Goal: Communication & Community: Ask a question

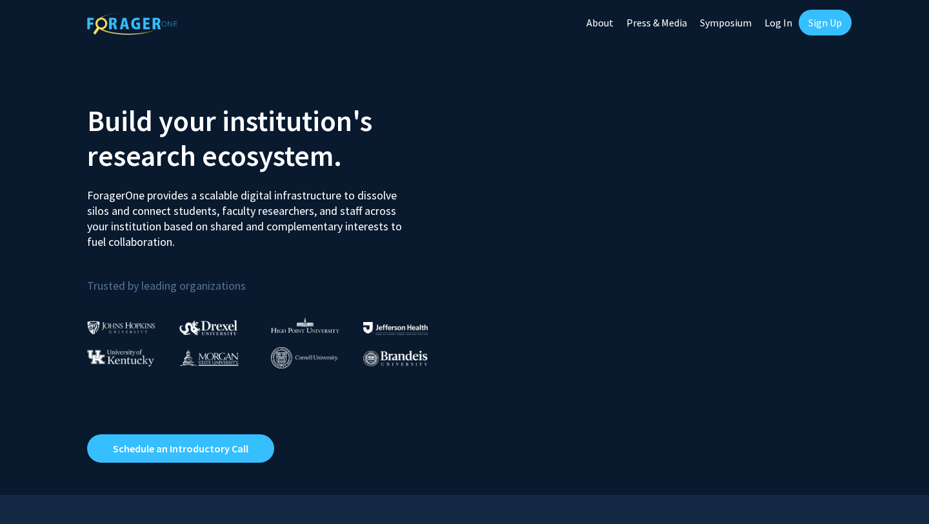
click at [770, 20] on link "Log In" at bounding box center [778, 22] width 41 height 45
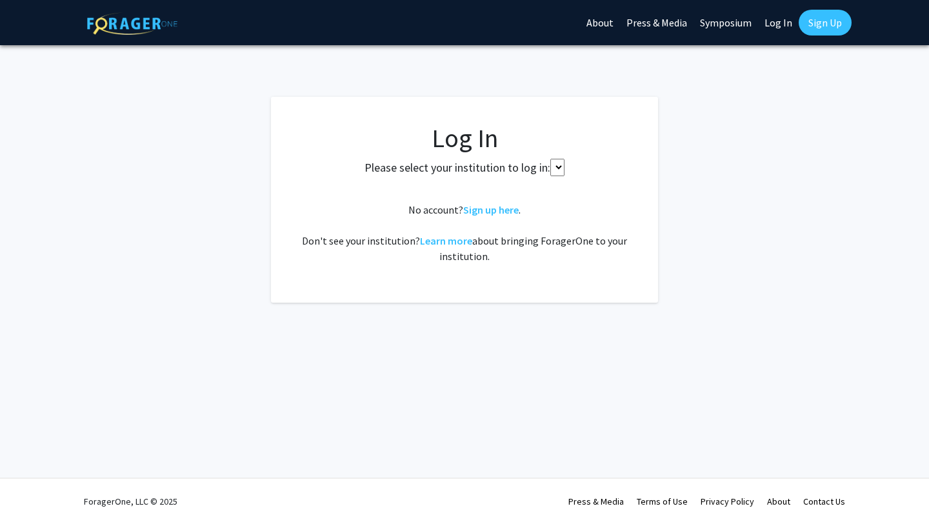
select select
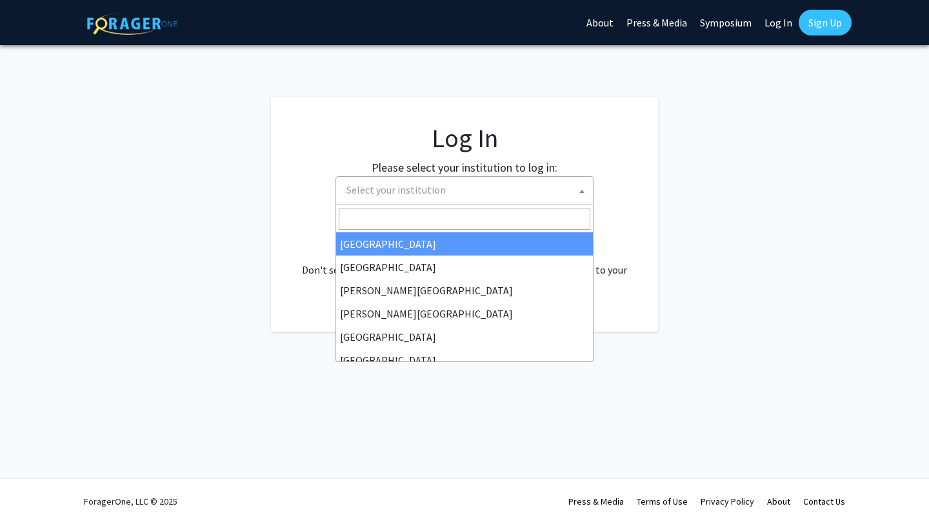
click at [510, 188] on span "Select your institution" at bounding box center [467, 190] width 252 height 26
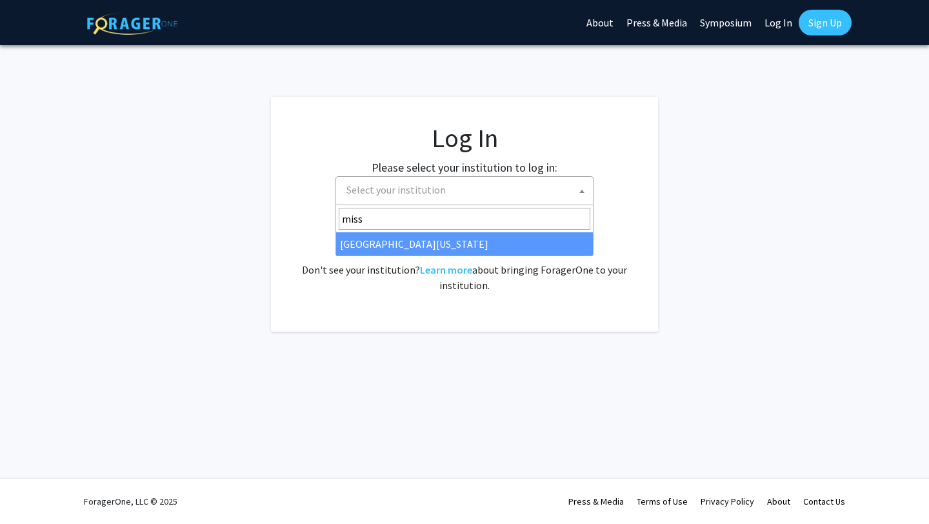
type input "miss"
select select "33"
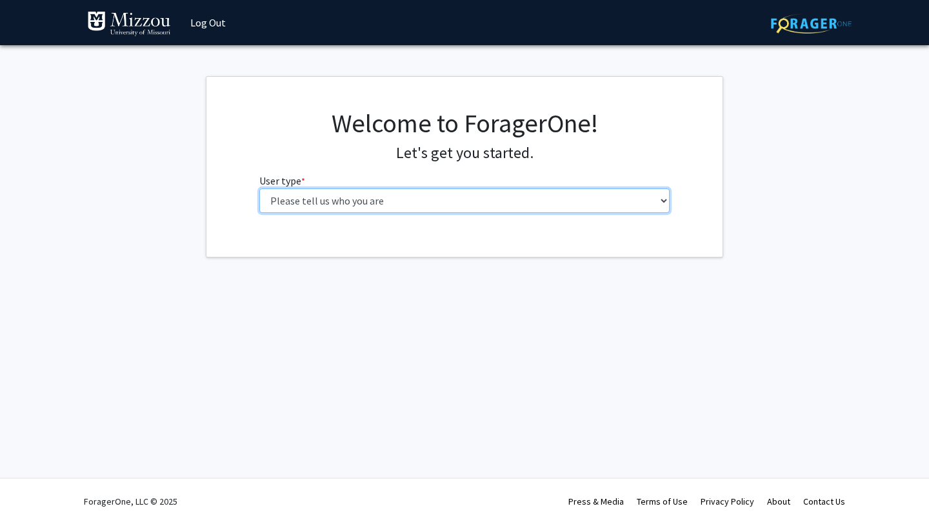
click at [426, 206] on select "Please tell us who you are Undergraduate Student Master's Student Doctoral Cand…" at bounding box center [464, 200] width 411 height 25
select select "1: undergrad"
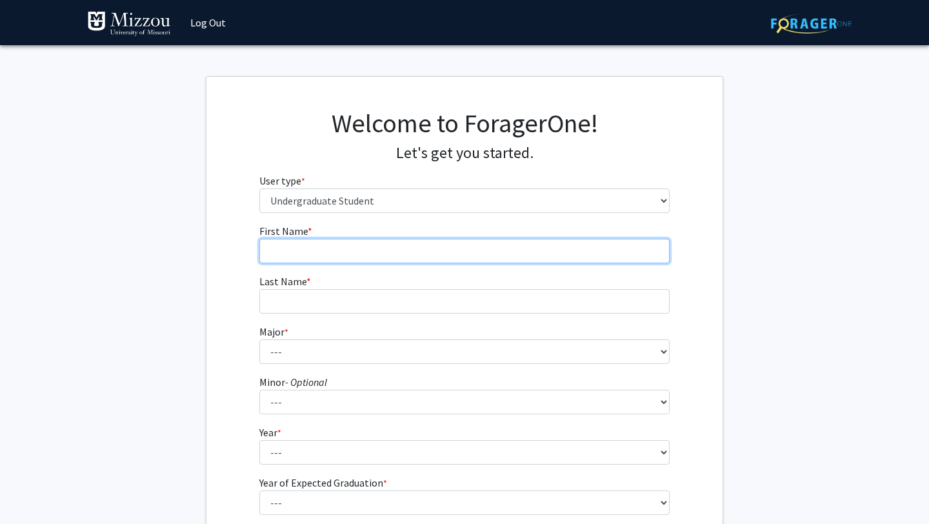
click at [410, 254] on input "First Name * required" at bounding box center [464, 251] width 411 height 25
type input "Bryce"
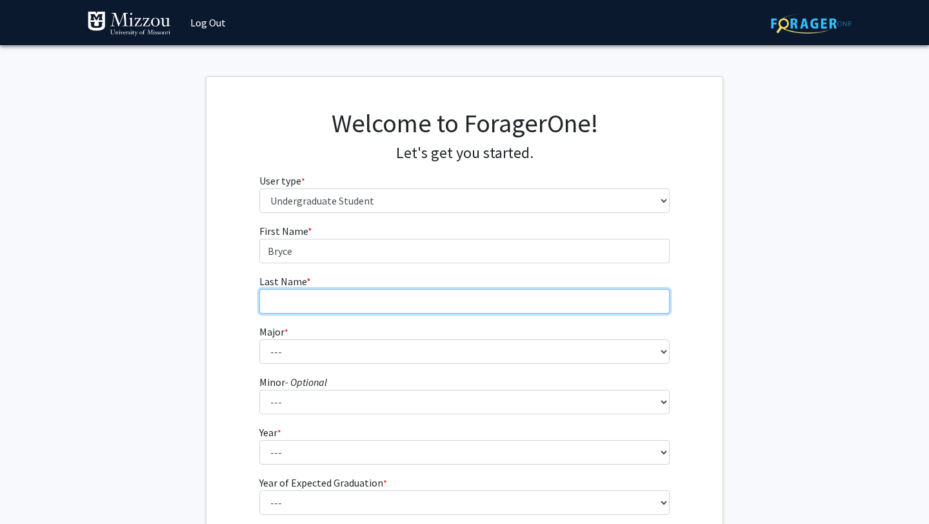
click at [409, 295] on input "Last Name * required" at bounding box center [464, 301] width 411 height 25
type input "[PERSON_NAME]"
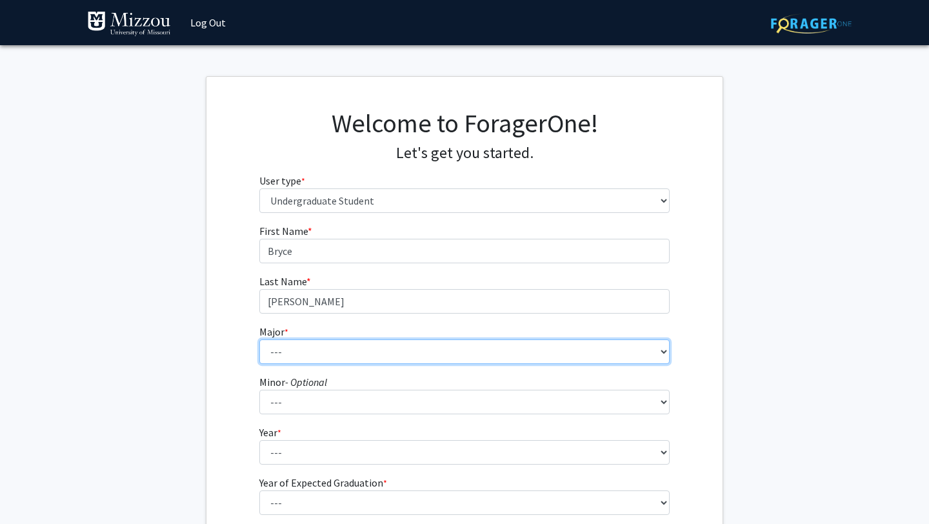
click at [409, 353] on select "--- Agribusiness Management Agricultural Education Agricultural Education: Comm…" at bounding box center [464, 351] width 411 height 25
select select "20: 2508"
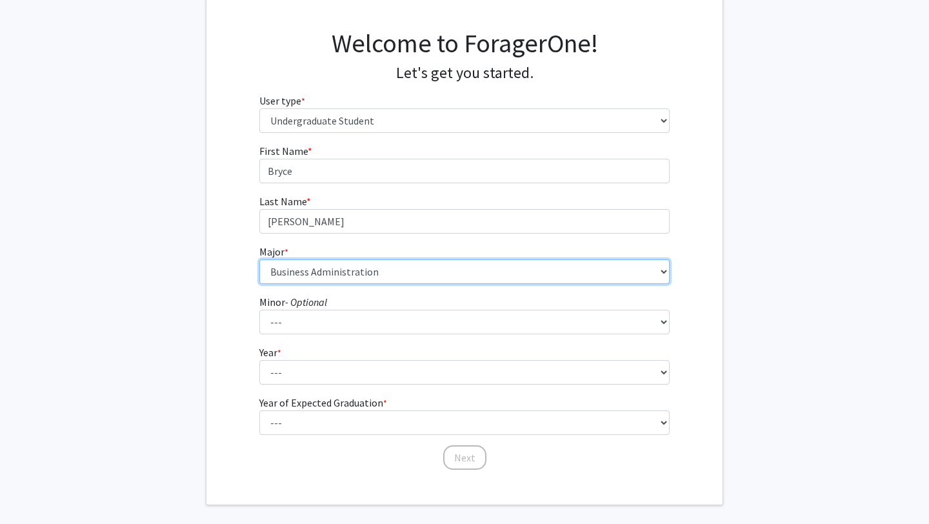
scroll to position [81, 0]
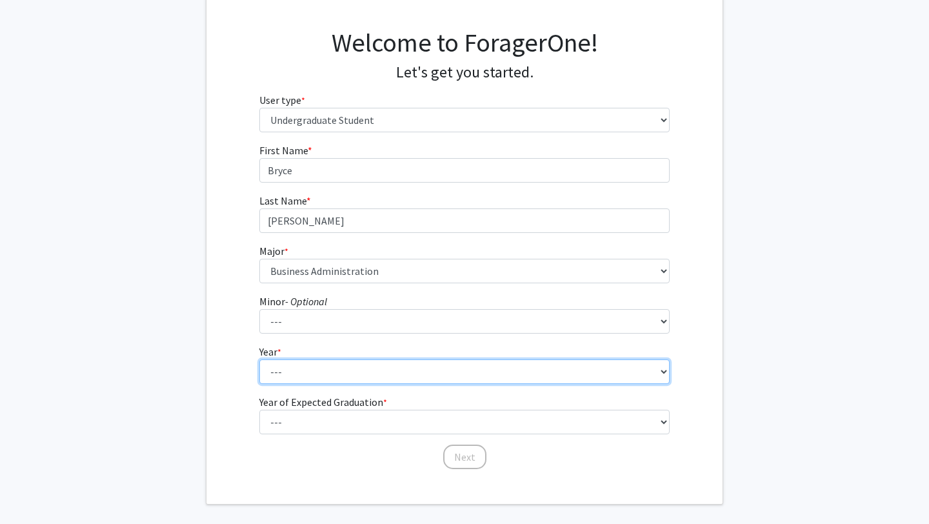
click at [343, 364] on select "--- First-year Sophomore Junior Senior Postbaccalaureate Certificate" at bounding box center [464, 371] width 411 height 25
select select "3: junior"
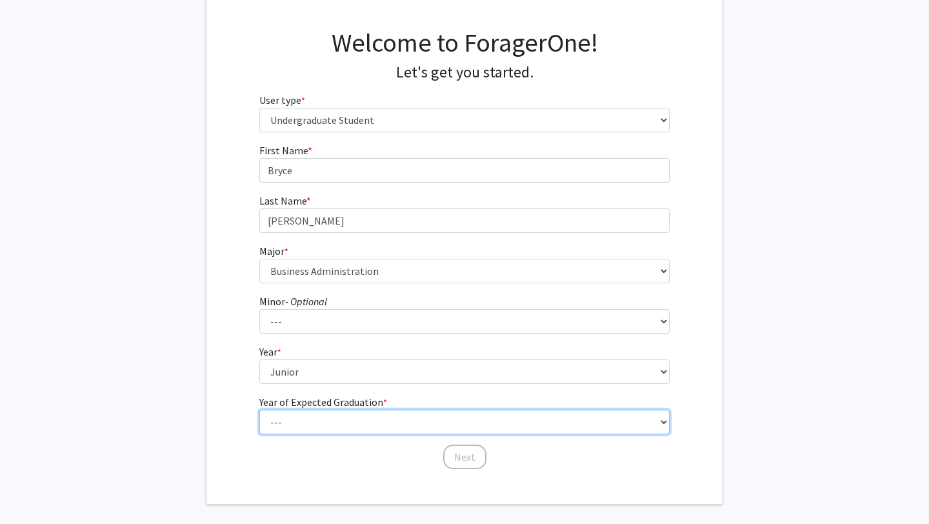
click at [338, 415] on select "--- 2025 2026 2027 2028 2029 2030 2031 2032 2033 2034" at bounding box center [464, 422] width 411 height 25
select select "3: 2027"
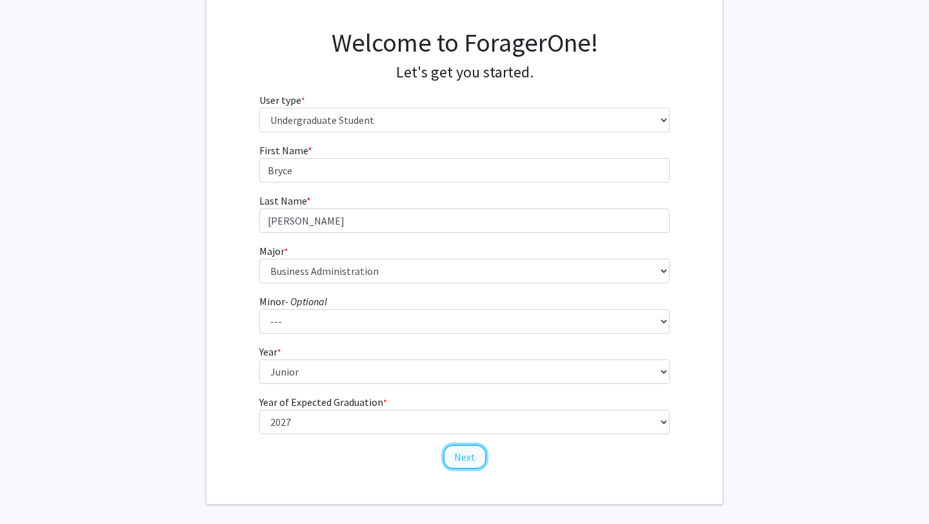
click at [467, 453] on button "Next" at bounding box center [464, 456] width 43 height 25
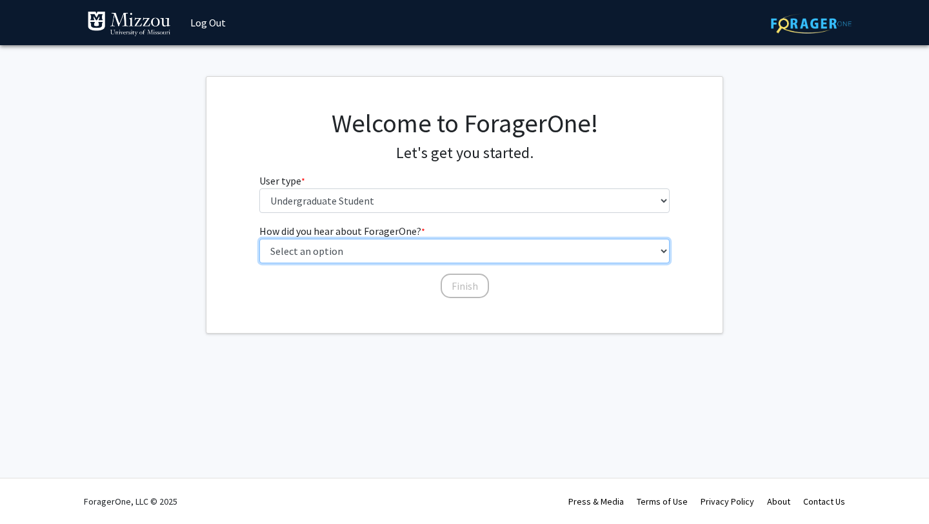
click at [428, 250] on select "Select an option Peer/student recommendation Faculty/staff recommendation Unive…" at bounding box center [464, 251] width 411 height 25
select select "2: faculty_recommendation"
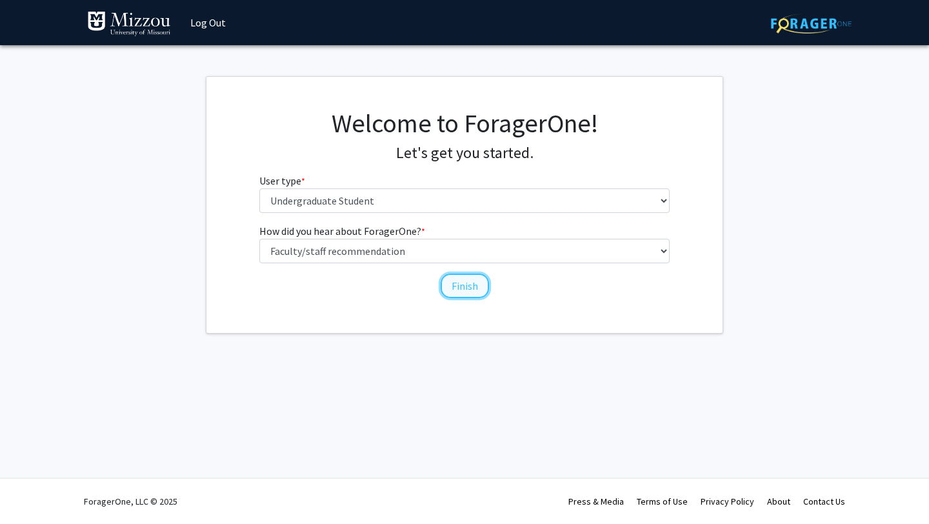
click at [456, 281] on button "Finish" at bounding box center [465, 286] width 48 height 25
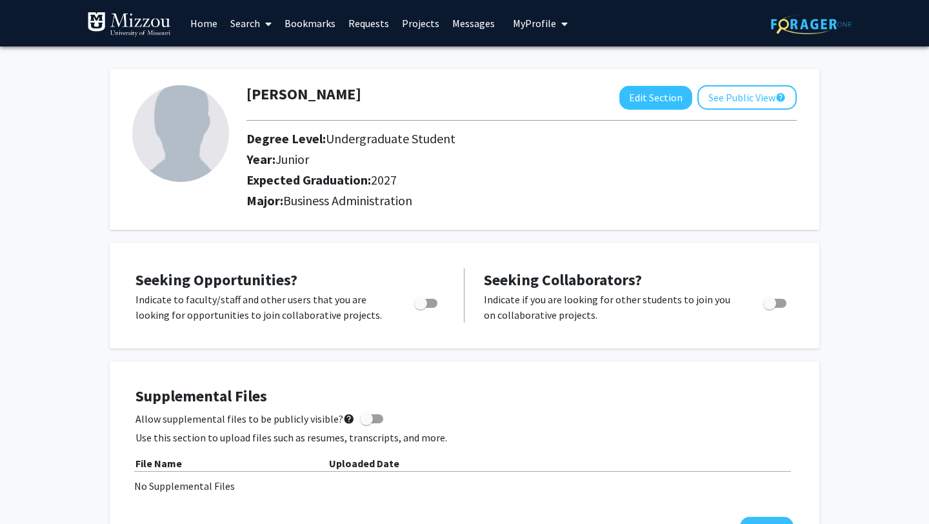
click at [519, 19] on span "My Profile" at bounding box center [534, 23] width 43 height 13
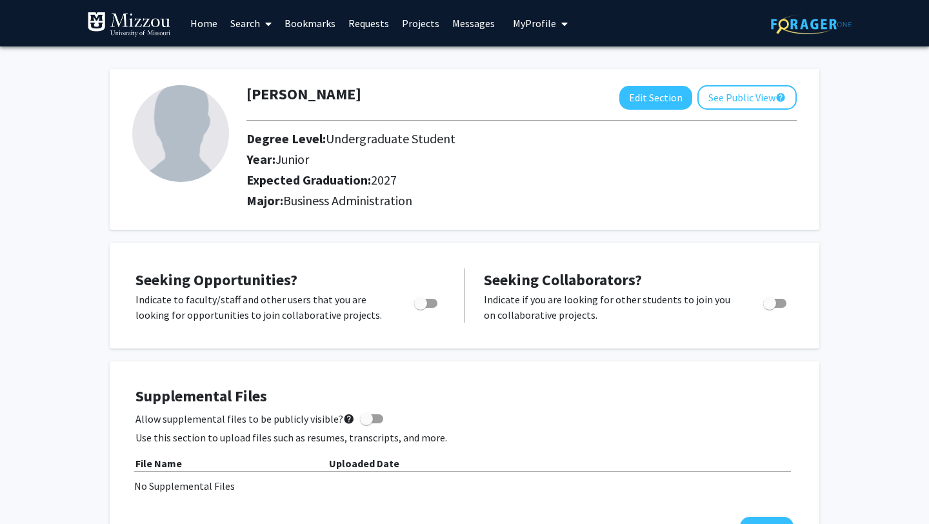
click at [370, 25] on link "Requests" at bounding box center [369, 23] width 54 height 45
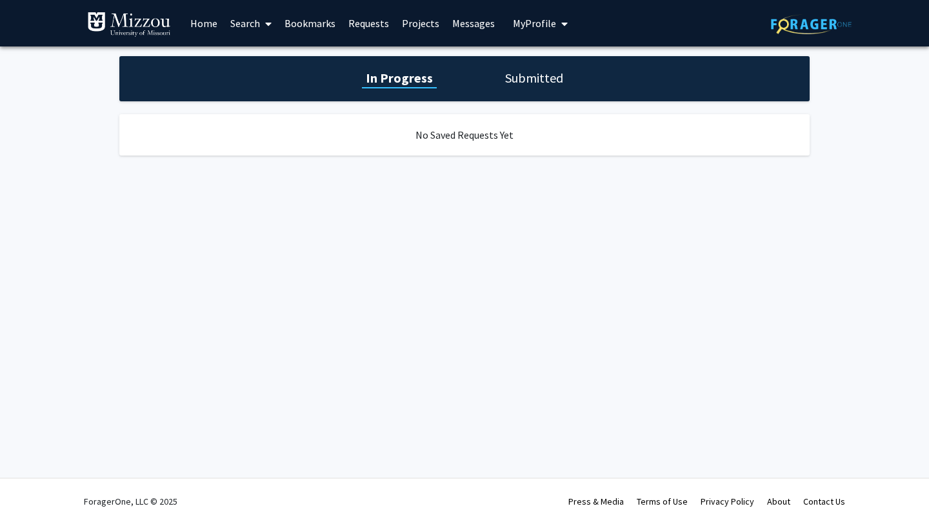
click at [317, 18] on link "Bookmarks" at bounding box center [310, 23] width 64 height 45
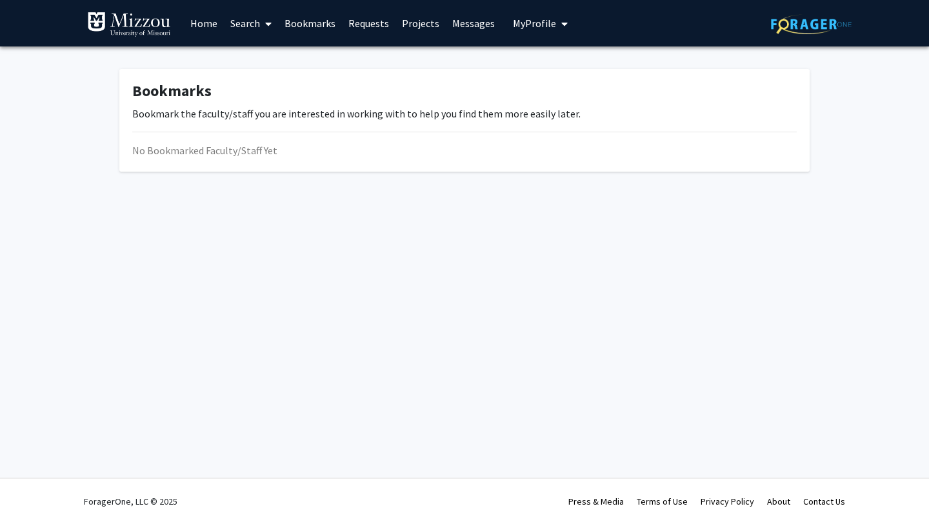
click at [261, 19] on span at bounding box center [266, 23] width 12 height 45
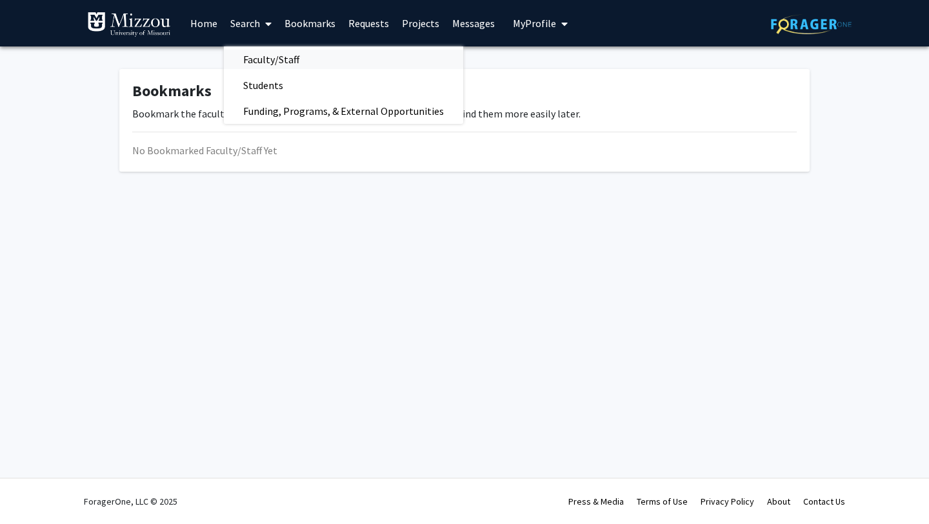
click at [283, 59] on span "Faculty/Staff" at bounding box center [271, 59] width 95 height 26
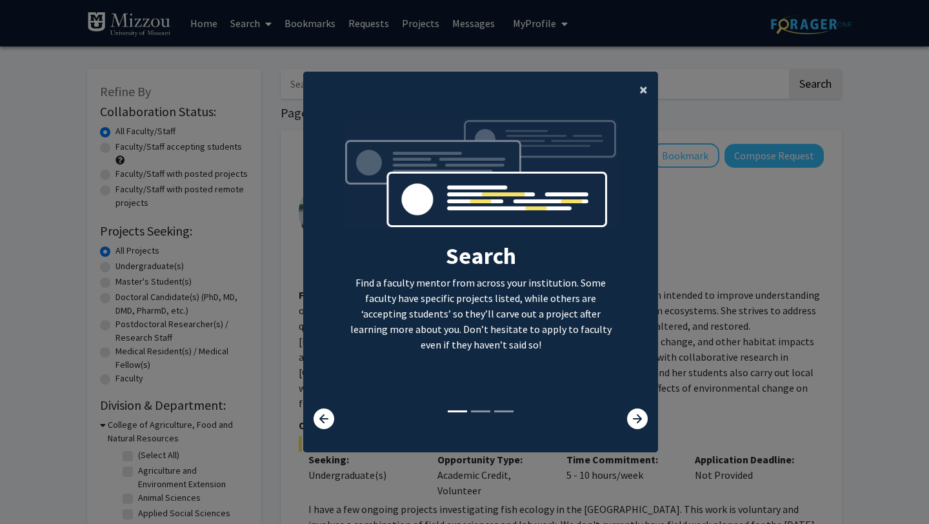
click at [634, 90] on button "×" at bounding box center [643, 90] width 29 height 36
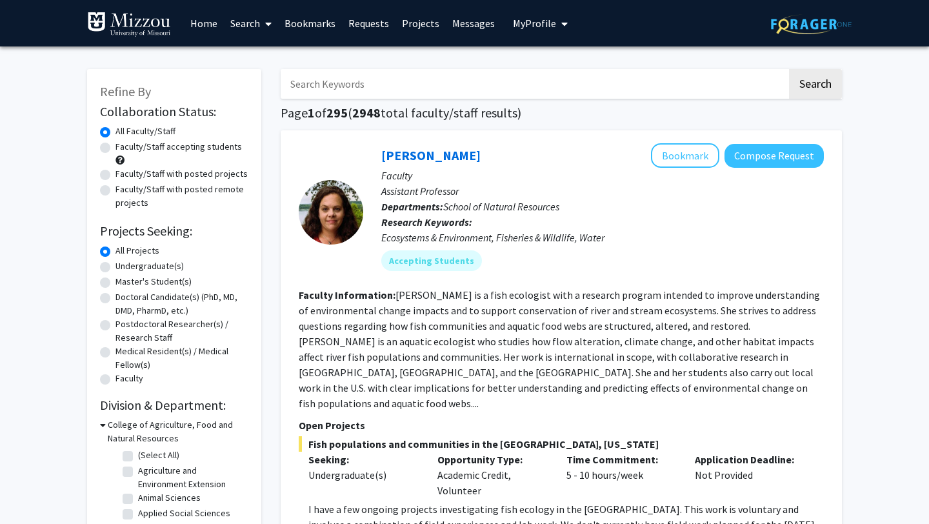
click at [524, 85] on input "Search Keywords" at bounding box center [534, 84] width 506 height 30
click at [807, 89] on button "Search" at bounding box center [815, 84] width 53 height 30
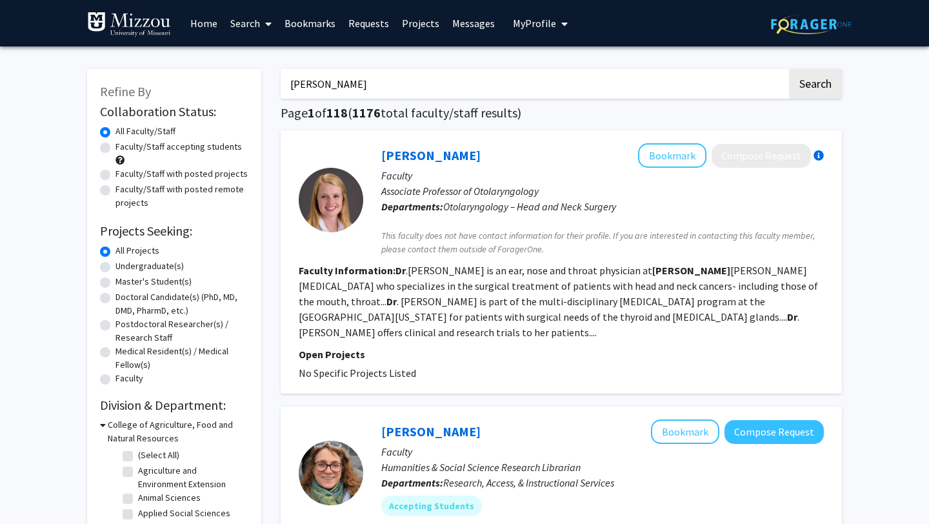
click at [424, 89] on input "[PERSON_NAME]" at bounding box center [534, 84] width 506 height 30
type input "[PERSON_NAME]"
click at [804, 90] on button "Search" at bounding box center [815, 84] width 53 height 30
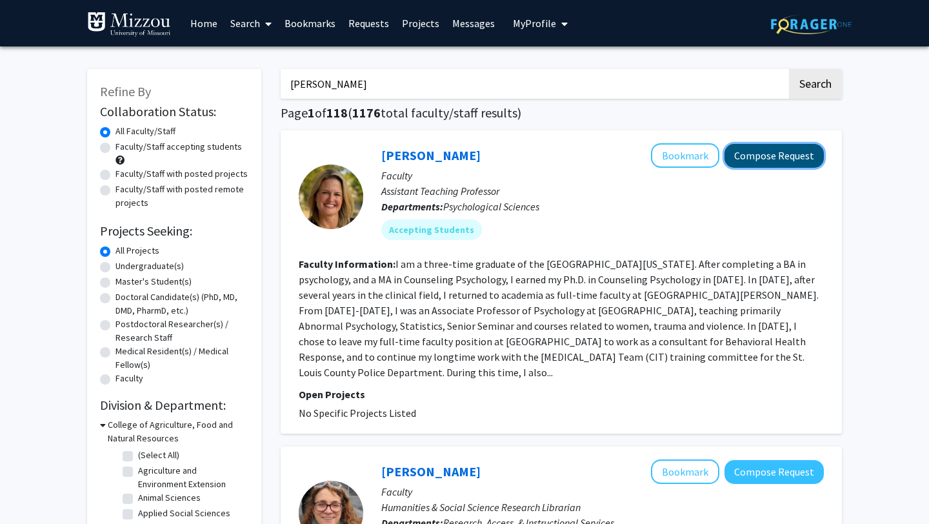
click at [764, 161] on button "Compose Request" at bounding box center [773, 156] width 99 height 24
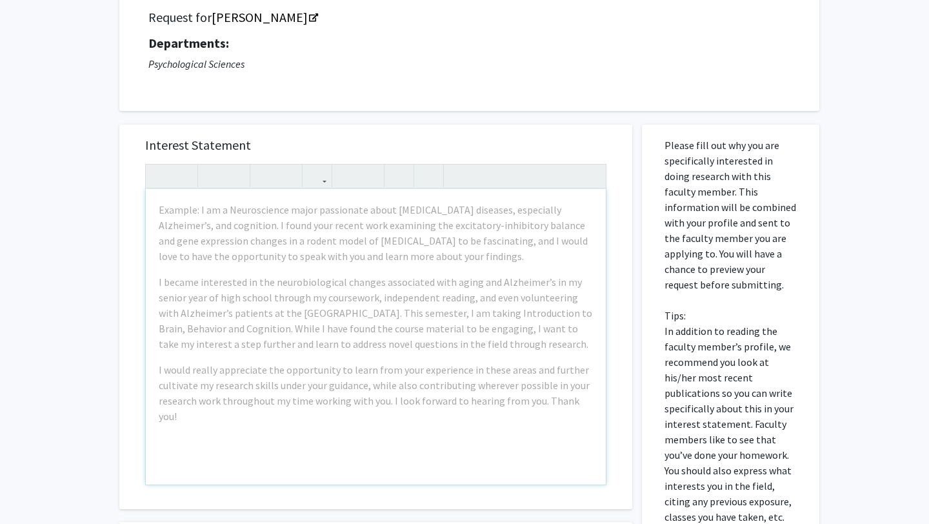
scroll to position [112, 0]
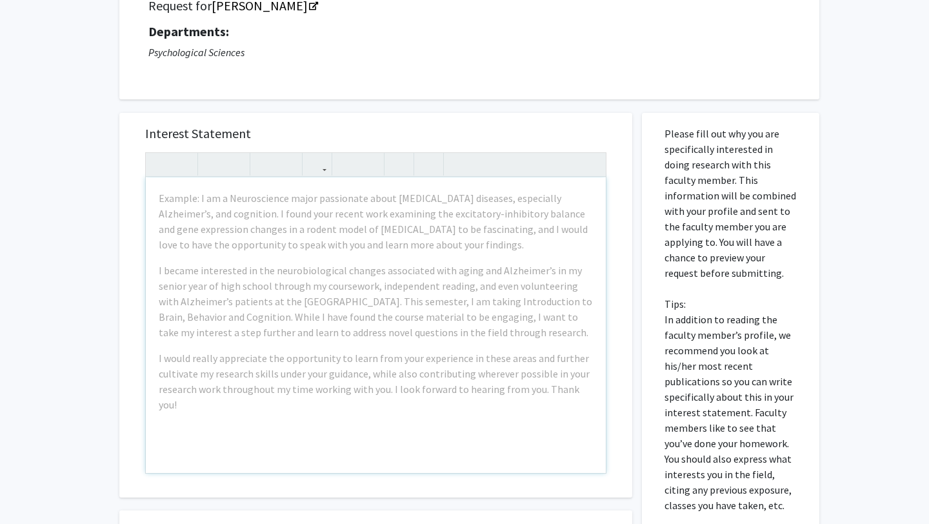
click at [524, 146] on div "Interest Statement Example: I am a Neuroscience major passionate about [MEDICAL…" at bounding box center [375, 305] width 487 height 384
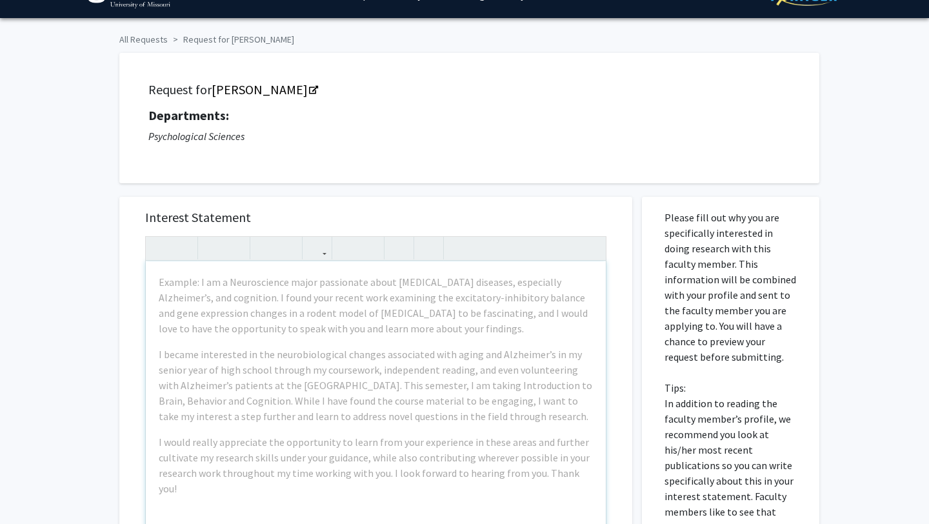
scroll to position [0, 0]
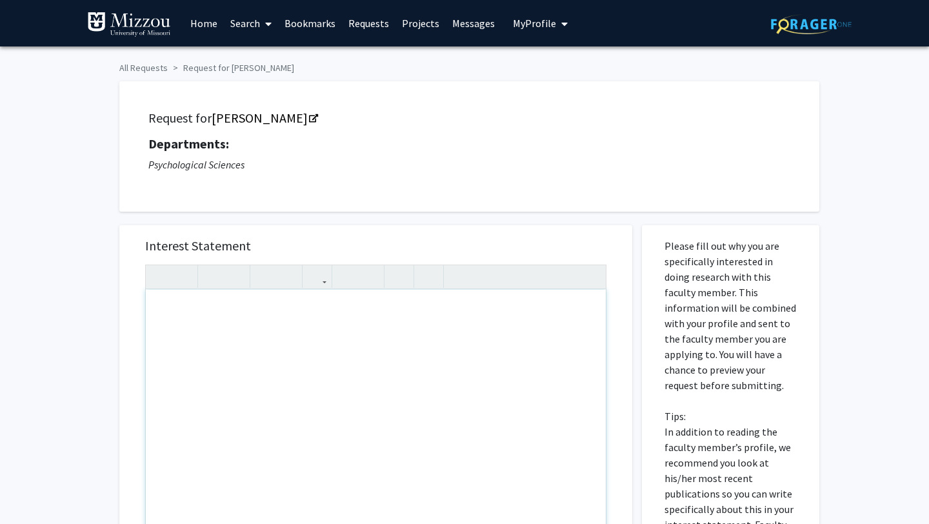
click at [327, 329] on div "Note to users with screen readers: Please press Alt+0 or Option+0 to deactivate…" at bounding box center [376, 437] width 460 height 295
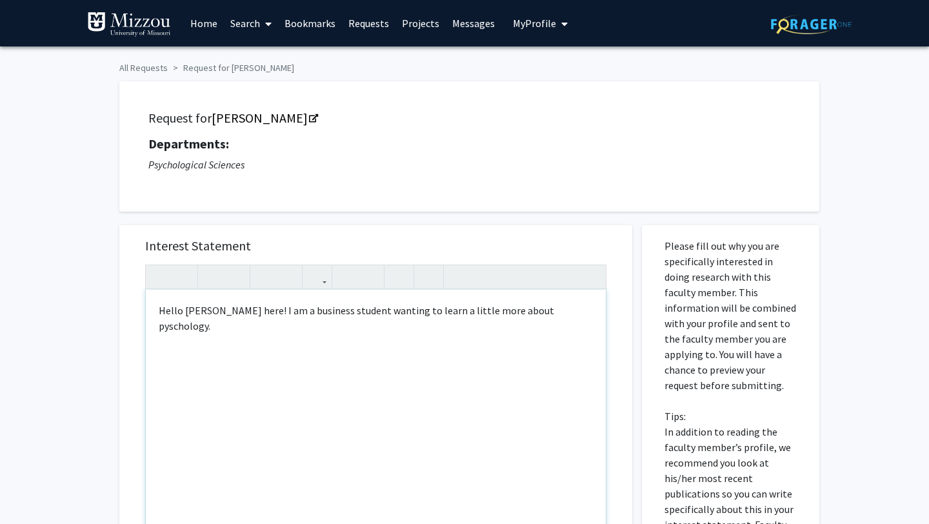
click at [530, 316] on div "Hello [PERSON_NAME] here! I am a business student wanting to learn a little mor…" at bounding box center [376, 437] width 460 height 295
click at [530, 318] on div "Hello [PERSON_NAME] here! I am a business student wanting to learn a little mor…" at bounding box center [376, 437] width 460 height 295
click at [530, 314] on div "Hello [PERSON_NAME] here! I am a business student wanting to learn a little mor…" at bounding box center [376, 437] width 460 height 295
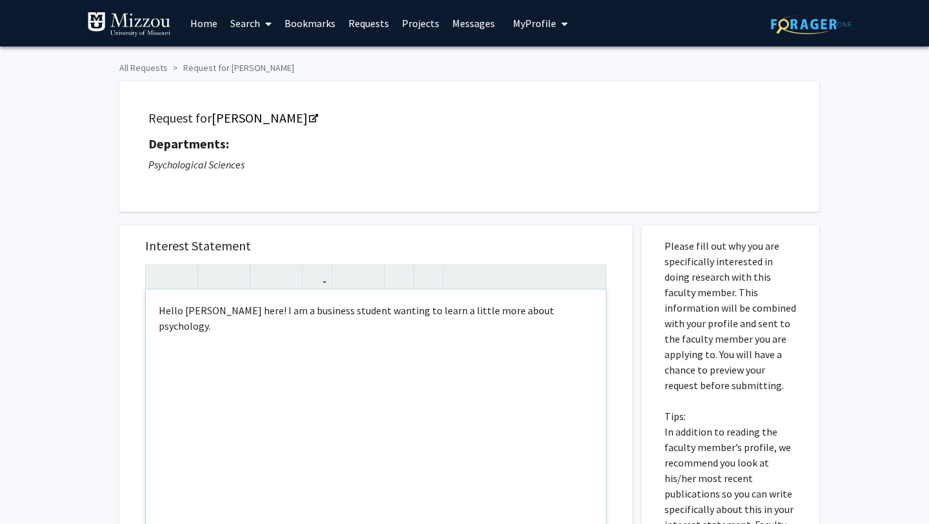
click at [588, 312] on div "Hello [PERSON_NAME] here! I am a business student wanting to learn a little mor…" at bounding box center [376, 437] width 460 height 295
type textarea "Hello [PERSON_NAME] here! I am a business student wanting to learn a little mor…"
click at [802, 197] on div "Request for [PERSON_NAME] Departments: Psychological Sciences" at bounding box center [469, 146] width 700 height 130
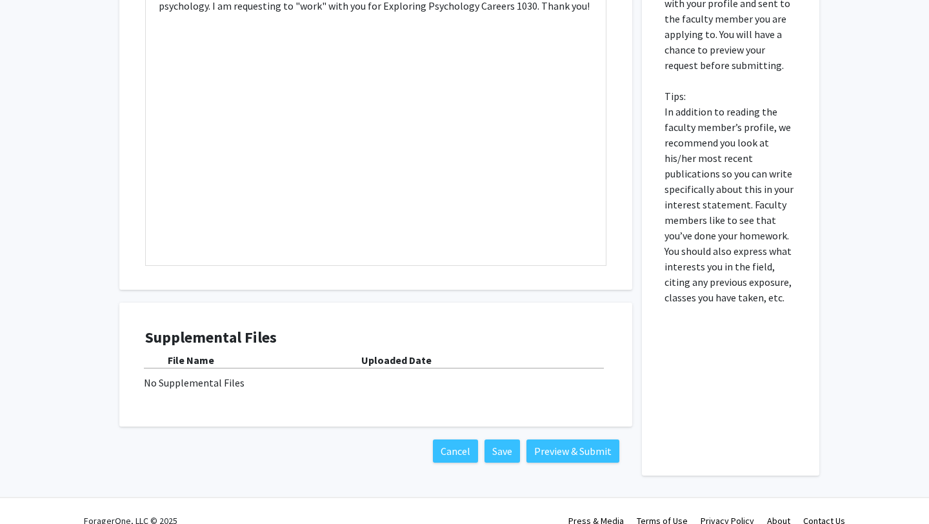
scroll to position [339, 0]
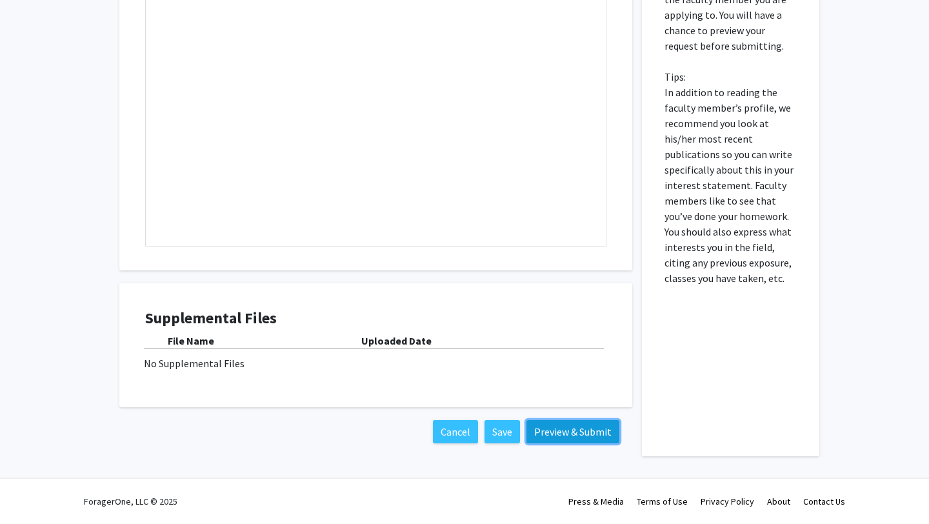
click at [549, 433] on button "Preview & Submit" at bounding box center [572, 431] width 93 height 23
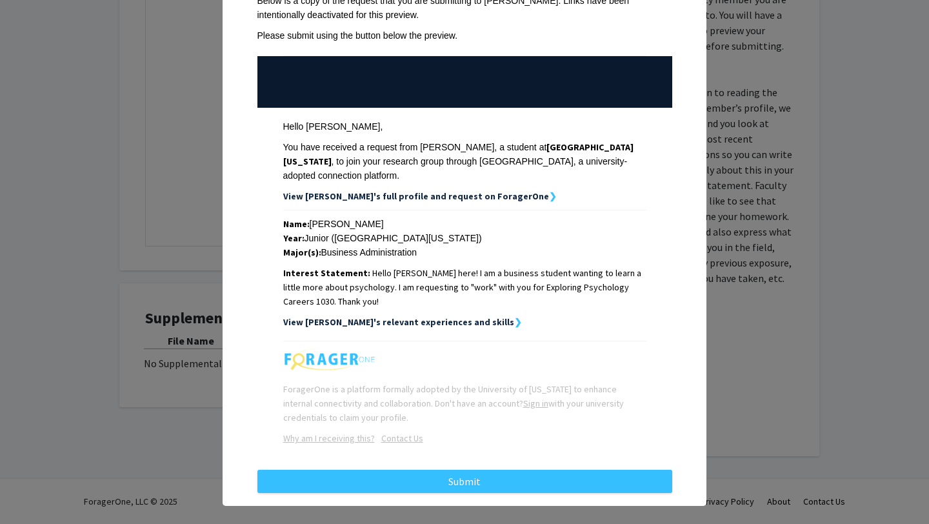
scroll to position [90, 0]
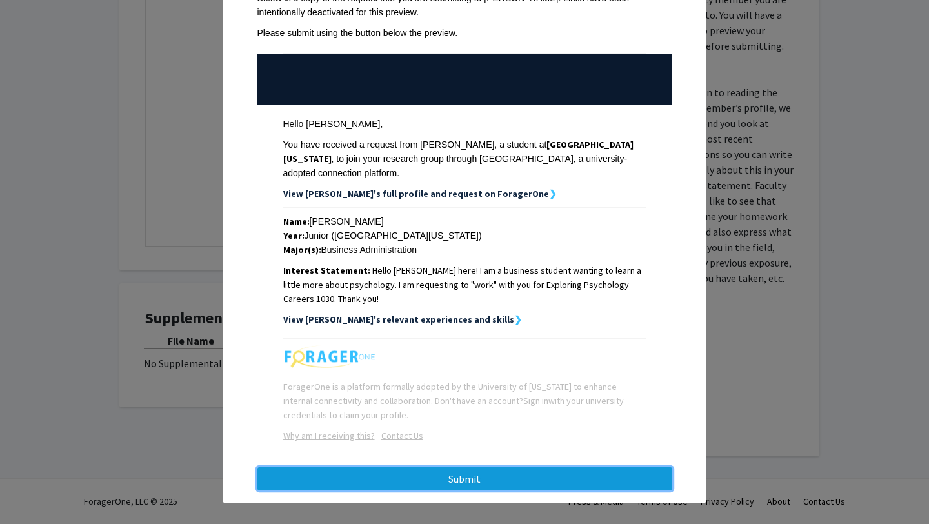
click at [517, 467] on button "Submit" at bounding box center [464, 478] width 415 height 23
